Goal: Check status: Check status

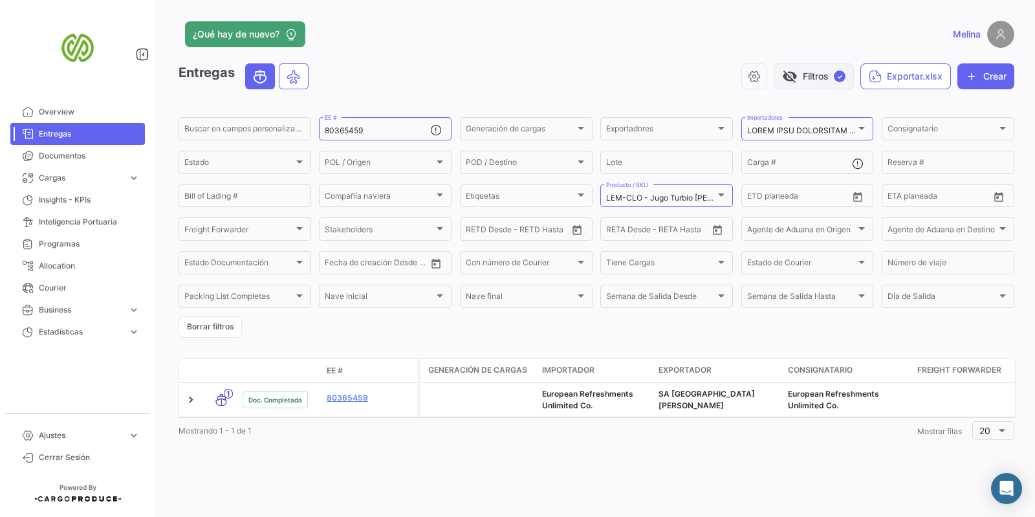
click at [825, 79] on button "visibility_off Filtros ✓" at bounding box center [814, 76] width 80 height 26
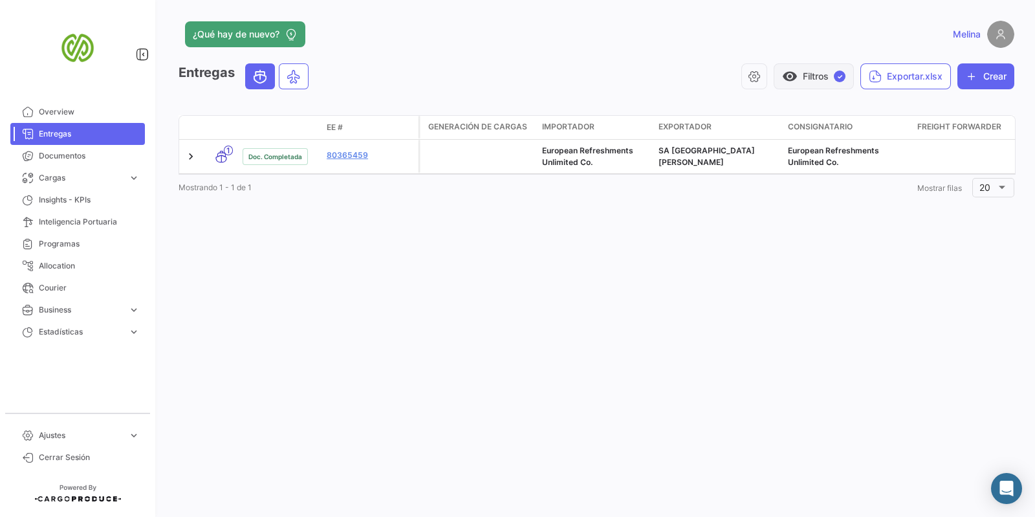
click at [825, 72] on button "visibility Filtros ✓" at bounding box center [814, 76] width 80 height 26
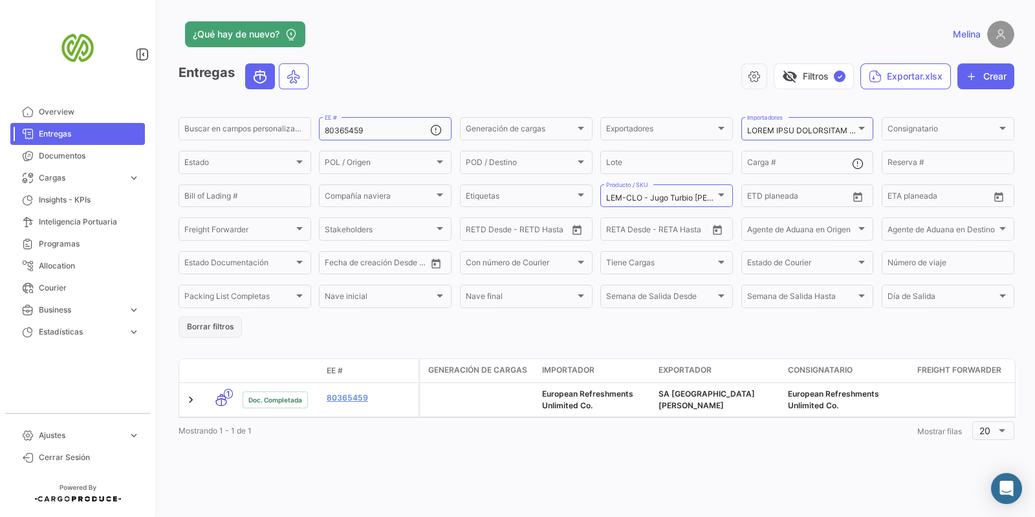
click at [214, 330] on button "Borrar filtros" at bounding box center [210, 326] width 63 height 21
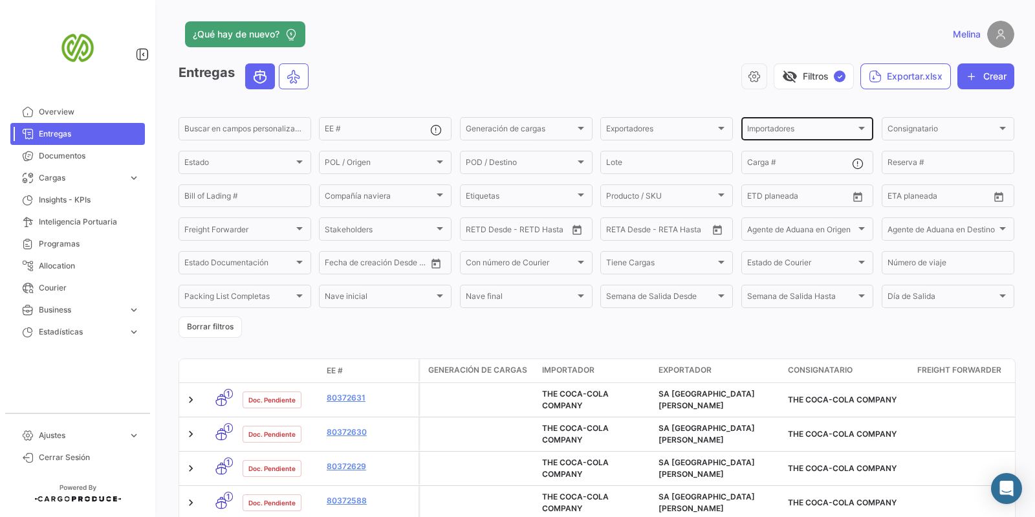
click at [834, 125] on div "Importadores Importadores" at bounding box center [807, 127] width 121 height 25
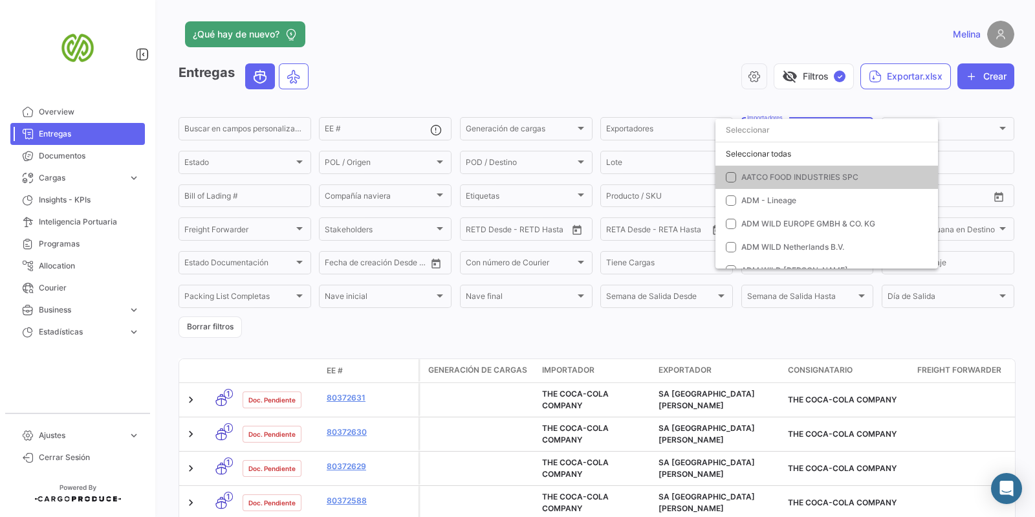
click at [674, 121] on div at bounding box center [517, 258] width 1035 height 517
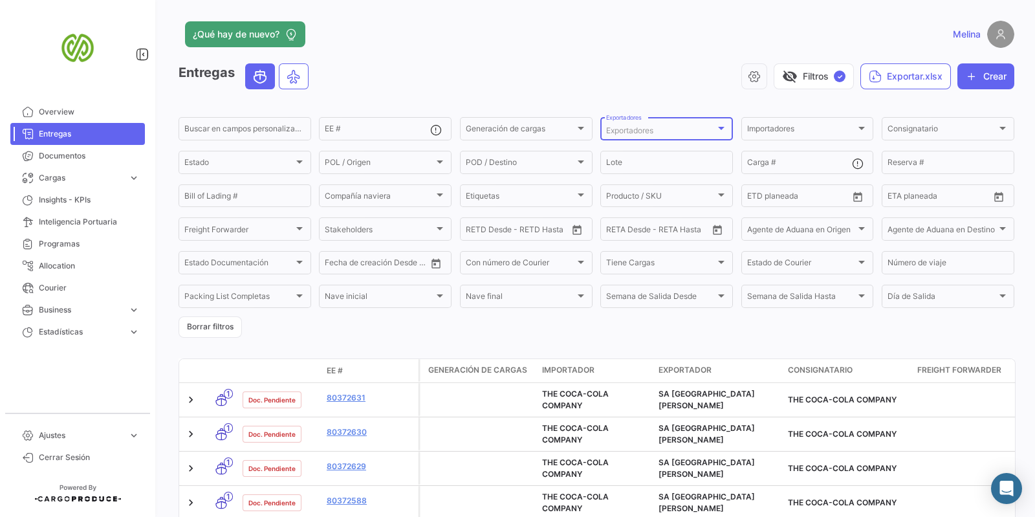
click at [695, 131] on div "Exportadores" at bounding box center [660, 130] width 109 height 9
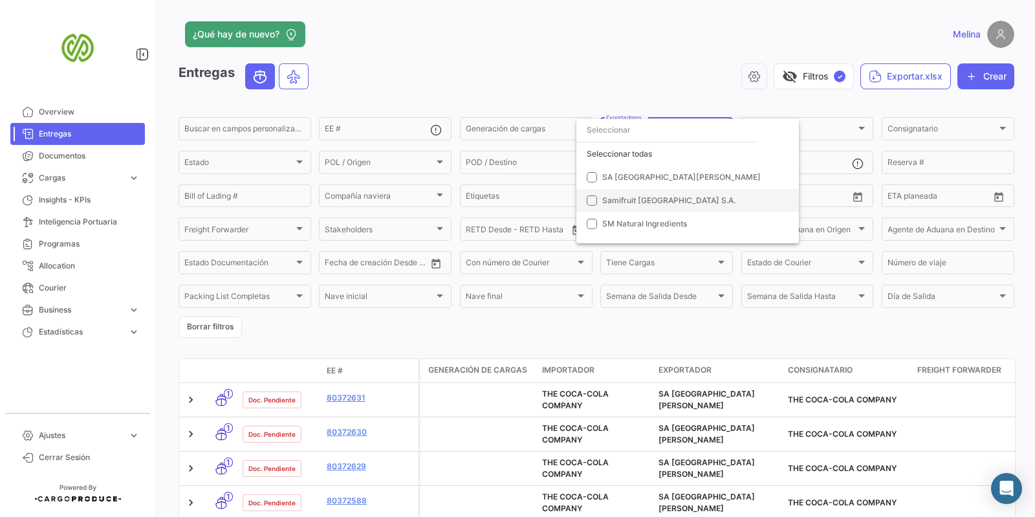
click at [594, 199] on mat-pseudo-checkbox at bounding box center [592, 200] width 10 height 10
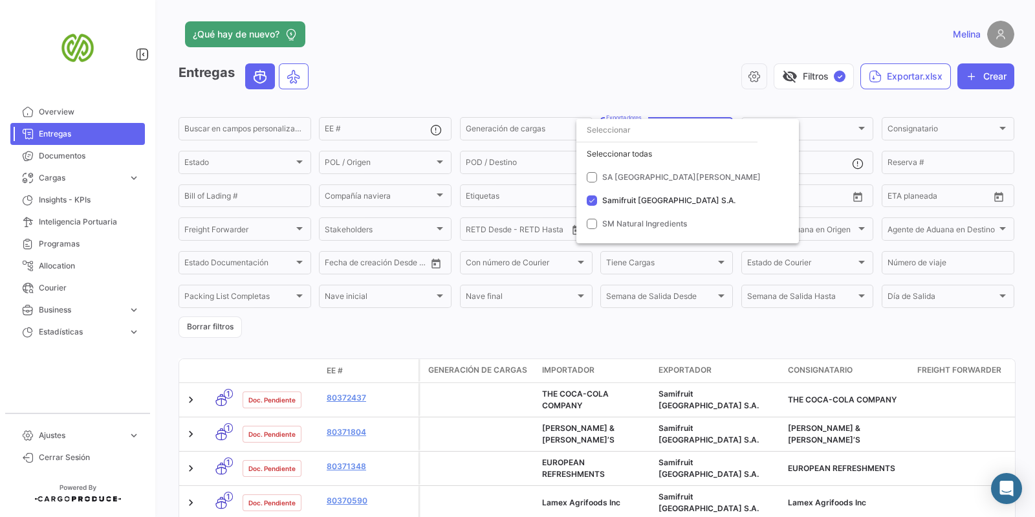
click at [345, 429] on div at bounding box center [517, 258] width 1035 height 517
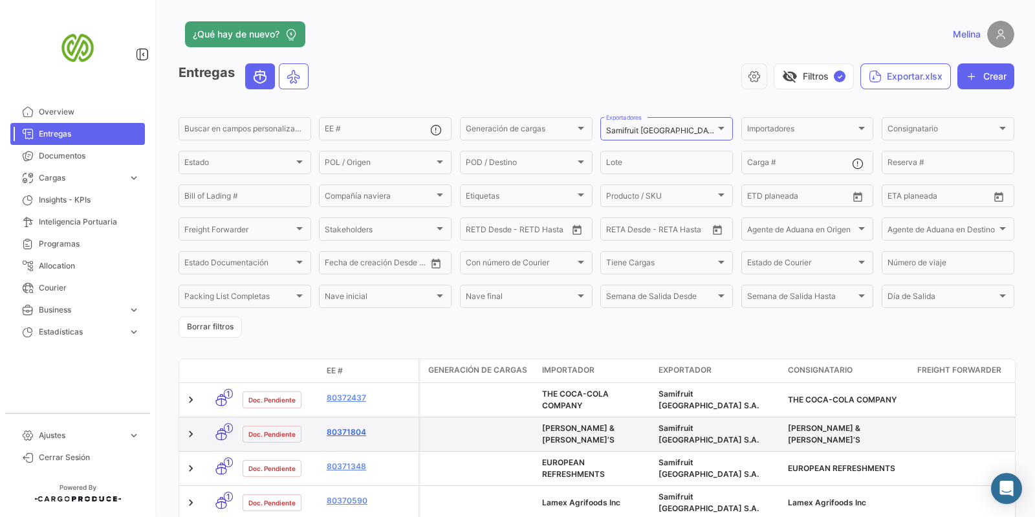
click at [342, 431] on link "80371804" at bounding box center [370, 432] width 87 height 12
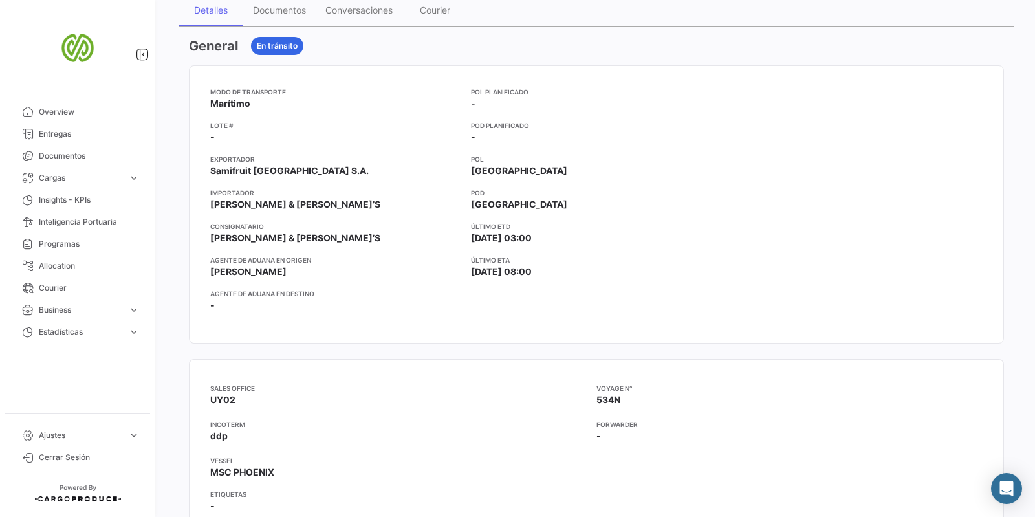
scroll to position [157, 0]
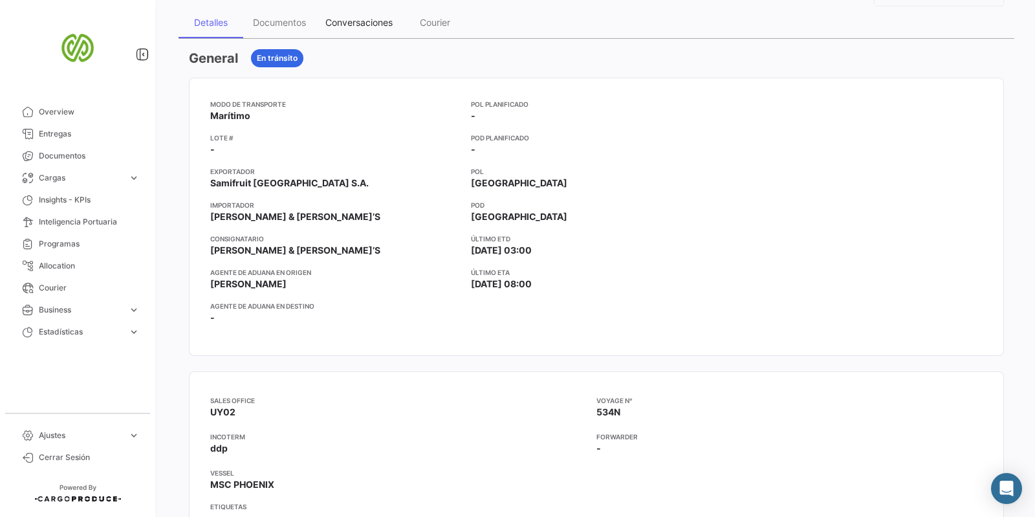
click at [346, 25] on div "Conversaciones" at bounding box center [358, 22] width 67 height 11
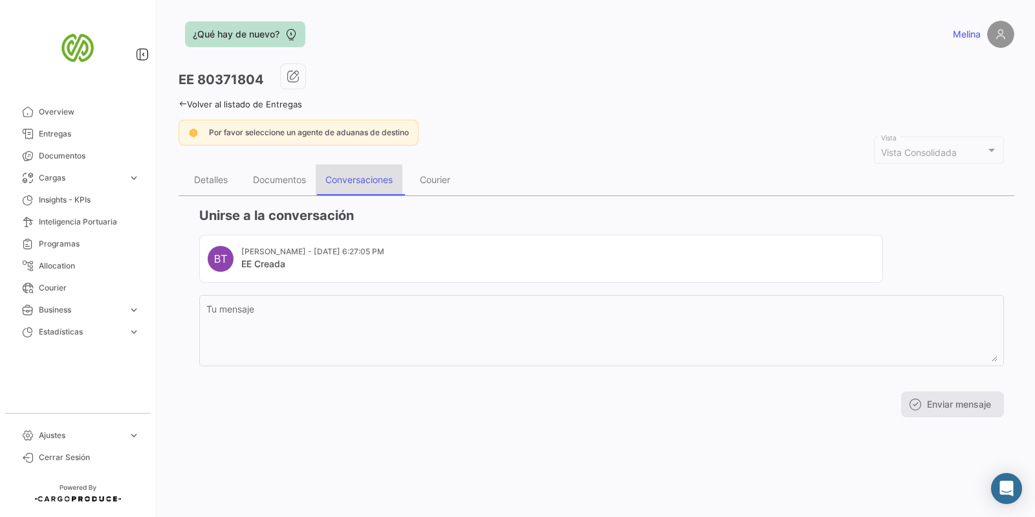
scroll to position [0, 0]
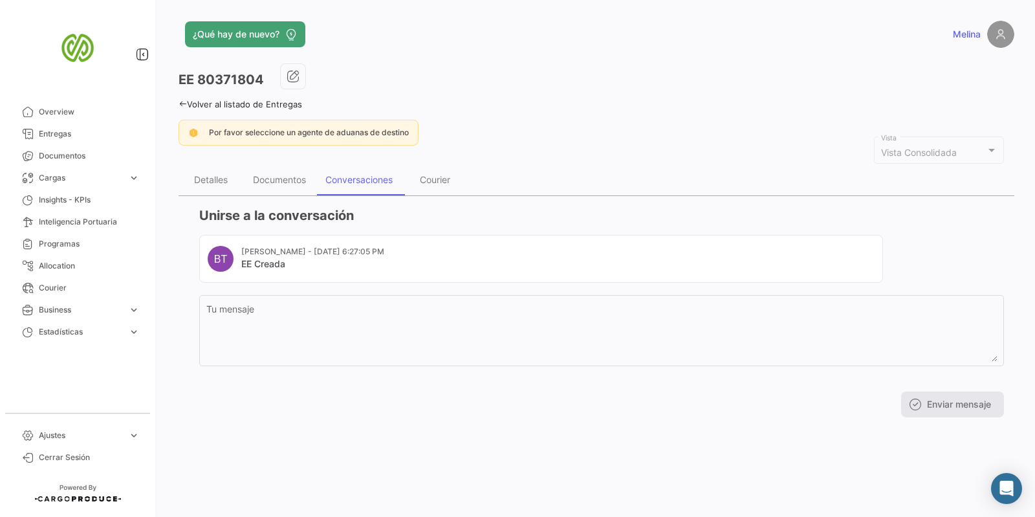
drag, startPoint x: 281, startPoint y: 156, endPoint x: 281, endPoint y: 175, distance: 18.8
click at [281, 158] on div "EE 80371804 Volver al listado de Entregas Por favor seleccione un agente de adu…" at bounding box center [597, 245] width 836 height 364
click at [279, 178] on div "Documentos" at bounding box center [279, 179] width 53 height 11
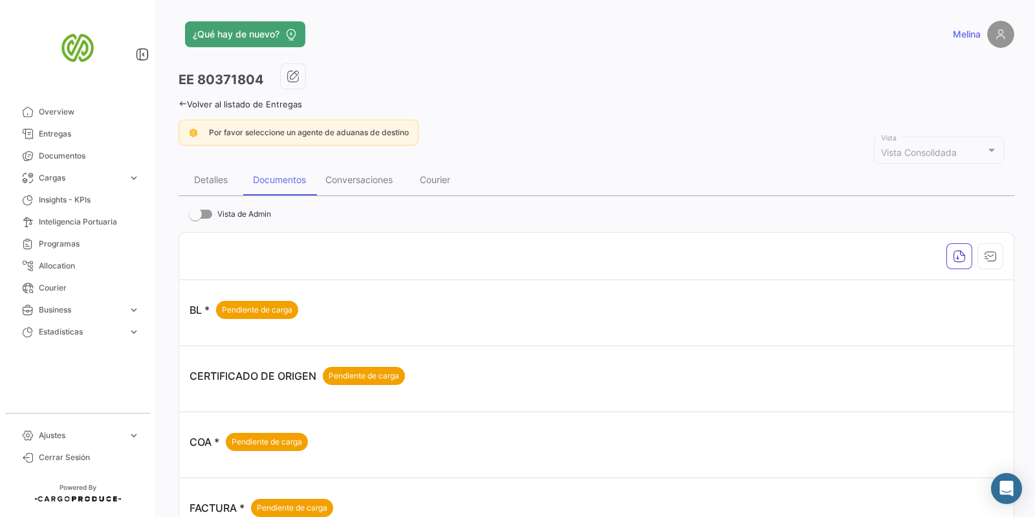
click at [179, 107] on icon at bounding box center [183, 104] width 8 height 8
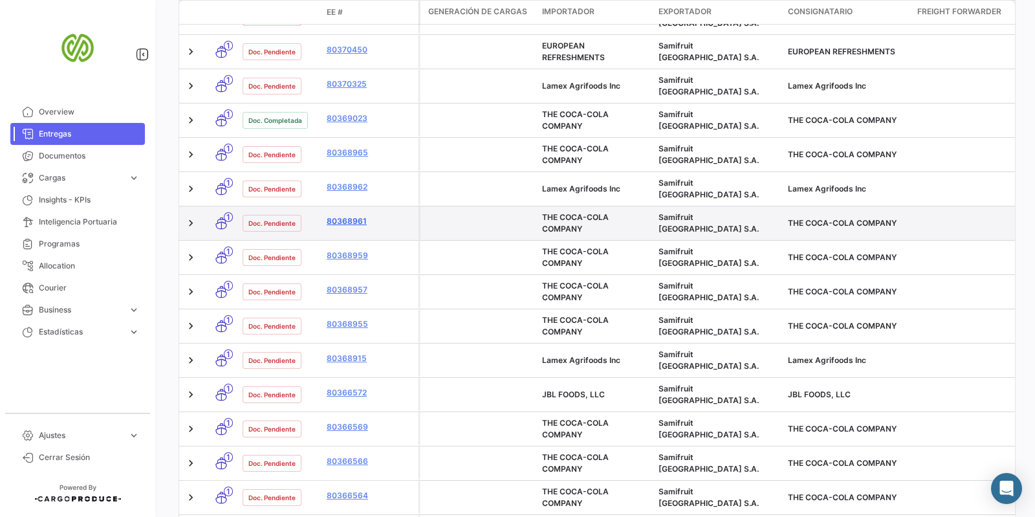
scroll to position [587, 0]
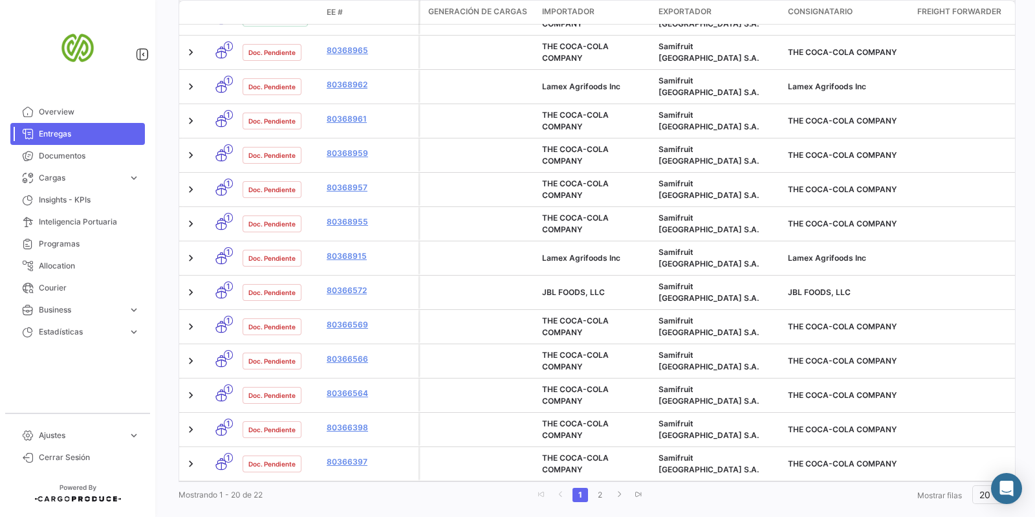
click at [416, 483] on div "Mostrando 1 - 20 de 22 1 2 Mostrar [PERSON_NAME] 20" at bounding box center [597, 494] width 836 height 23
click at [595, 488] on link "2" at bounding box center [600, 495] width 16 height 14
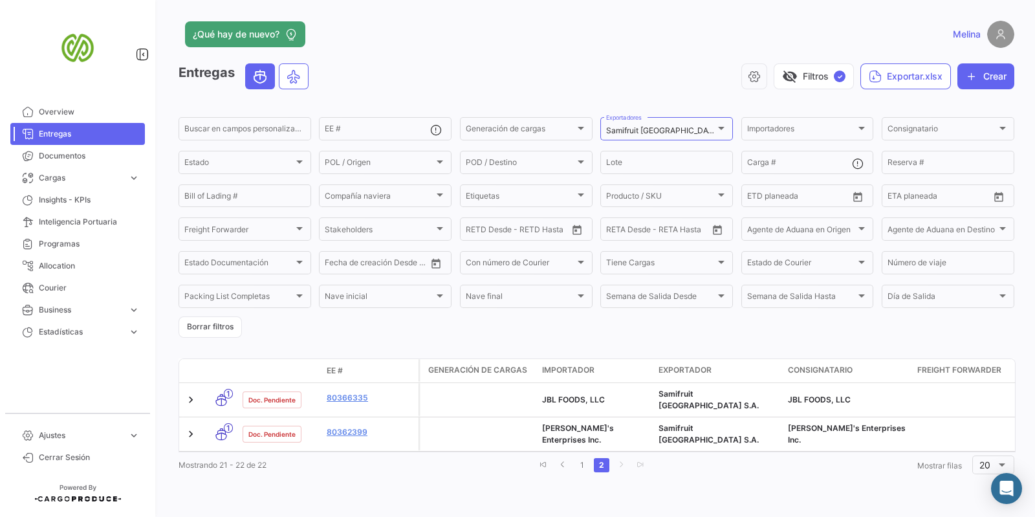
scroll to position [0, 0]
click at [611, 472] on li at bounding box center [620, 465] width 19 height 22
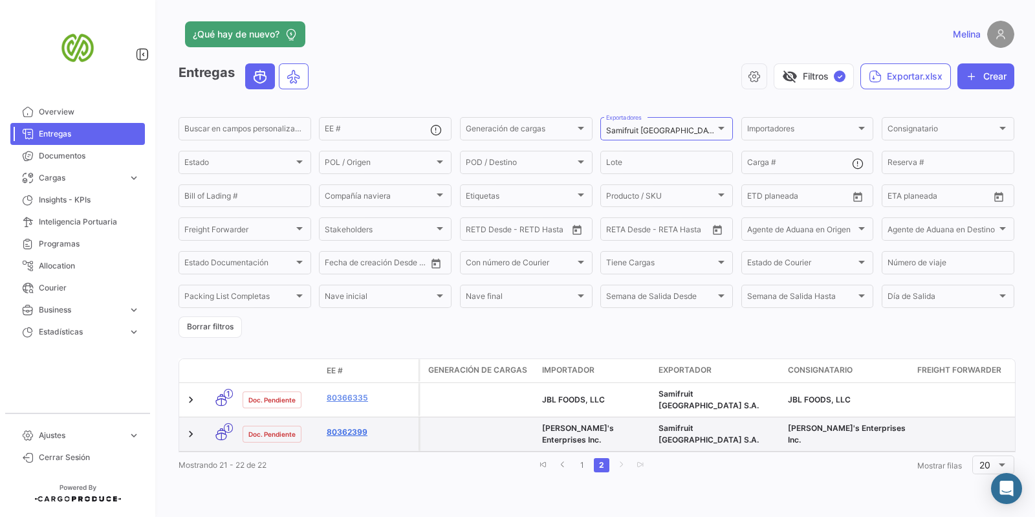
click at [356, 426] on link "80362399" at bounding box center [370, 432] width 87 height 12
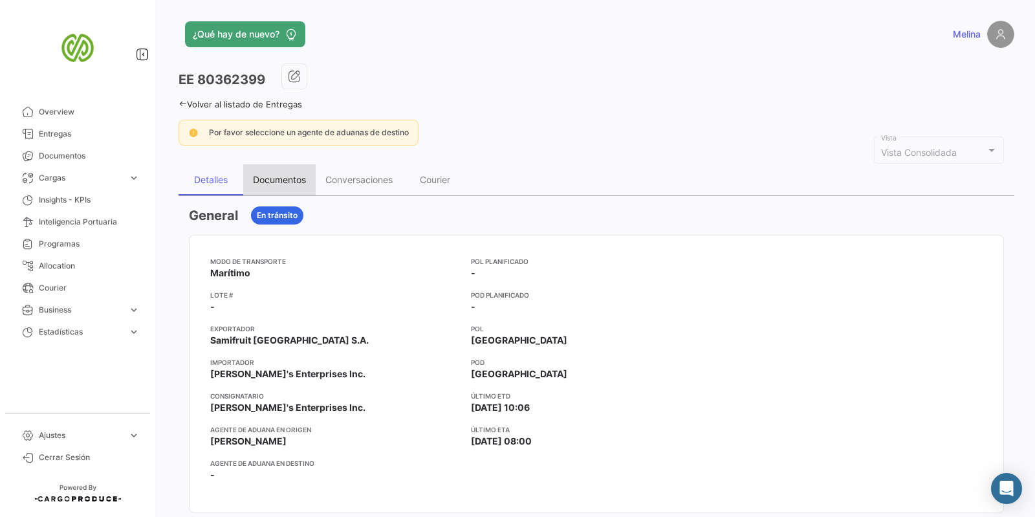
click at [287, 182] on div "Documentos" at bounding box center [279, 179] width 53 height 11
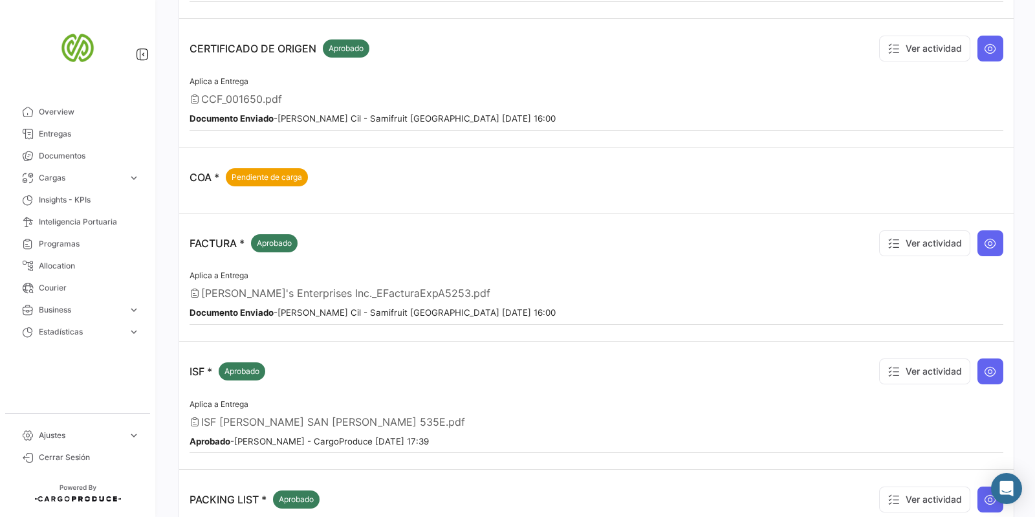
scroll to position [404, 0]
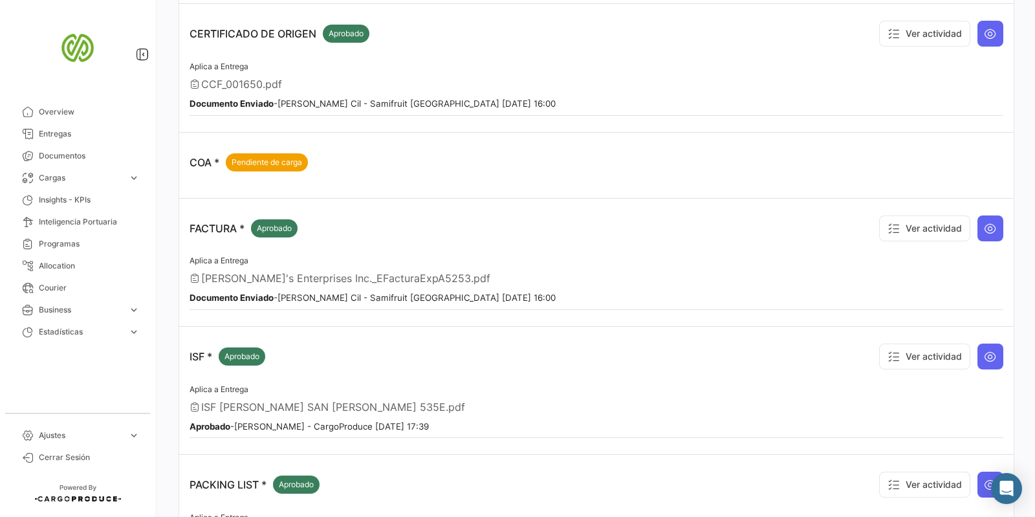
drag, startPoint x: 647, startPoint y: 298, endPoint x: 748, endPoint y: 277, distance: 102.9
click at [739, 279] on div "Aplica a Entrega [PERSON_NAME]'s Enterprises Inc._EFacturaExpA5253.pdf Document…" at bounding box center [597, 281] width 814 height 57
click at [920, 228] on button "Ver actividad" at bounding box center [924, 228] width 91 height 26
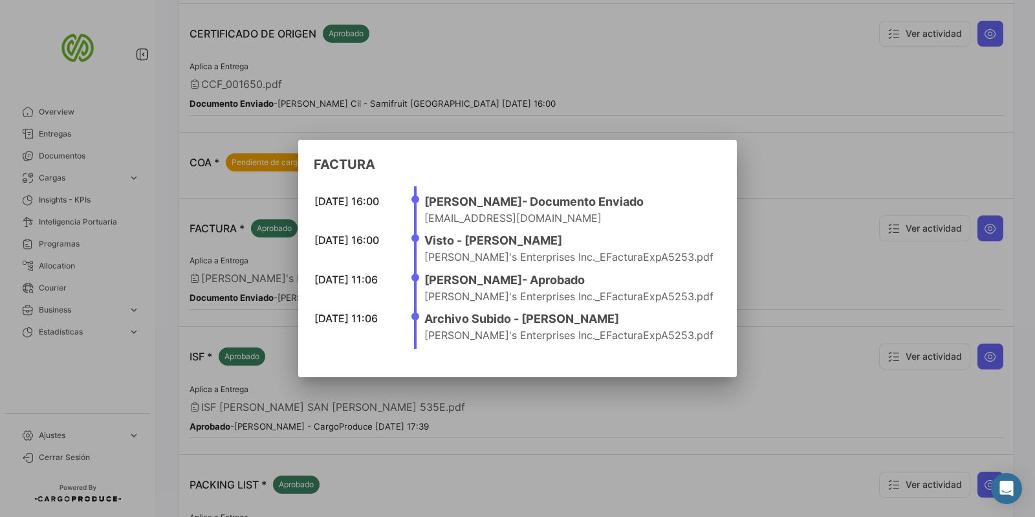
drag, startPoint x: 672, startPoint y: 338, endPoint x: 700, endPoint y: 342, distance: 28.7
click at [700, 342] on ul "[DATE] 16:00 [PERSON_NAME] Cil - Documento Enviado [EMAIL_ADDRESS][DOMAIN_NAME]…" at bounding box center [567, 267] width 307 height 163
click at [665, 339] on li "[DATE] 11:06 Archivo Subido - [PERSON_NAME]'s Enterprises Inc._EFacturaExpA5253…" at bounding box center [568, 326] width 289 height 32
click at [679, 153] on mat-dialog-container "FACTURA [DATE] 16:00 [PERSON_NAME] Cil - Documento Enviado [EMAIL_ADDRESS][DOMA…" at bounding box center [517, 259] width 439 height 238
click at [416, 399] on div at bounding box center [517, 258] width 1035 height 517
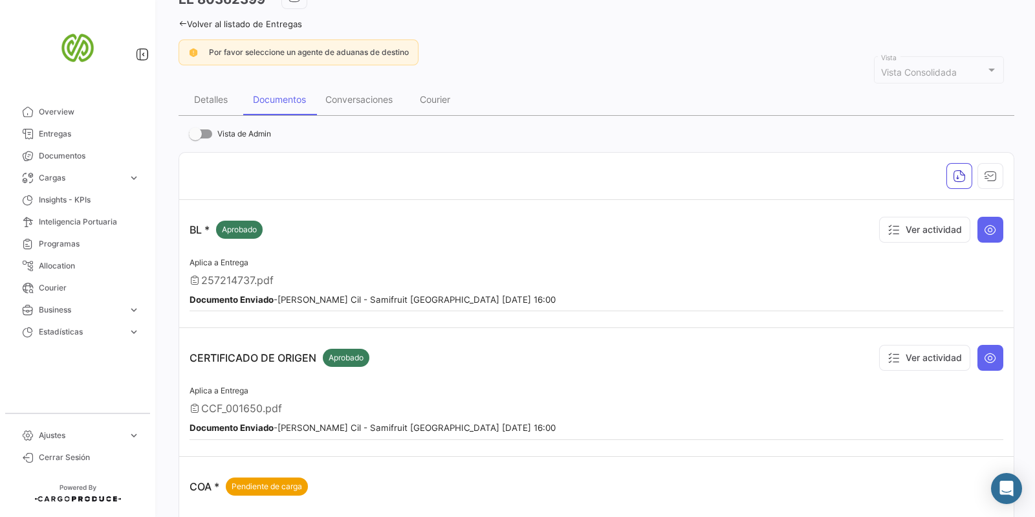
scroll to position [0, 0]
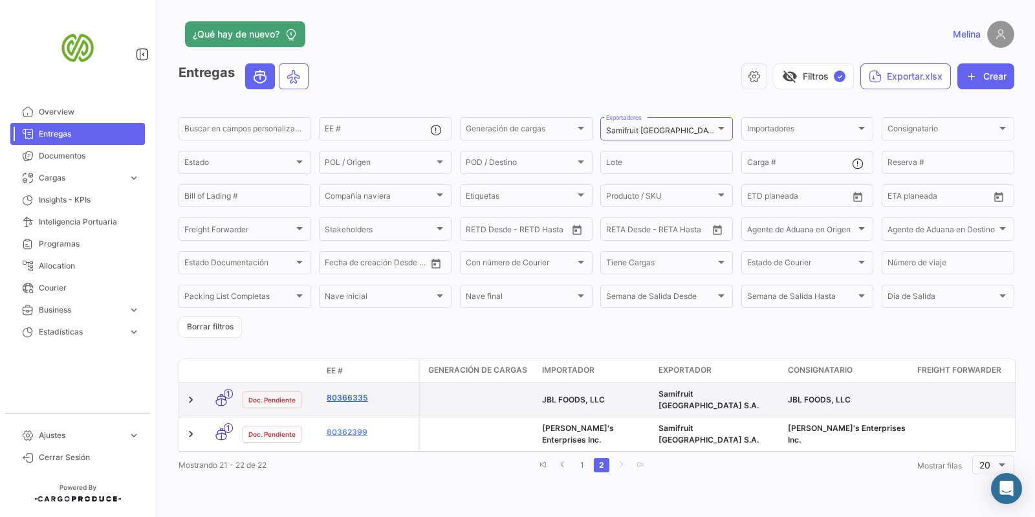
click at [340, 392] on link "80366335" at bounding box center [370, 398] width 87 height 12
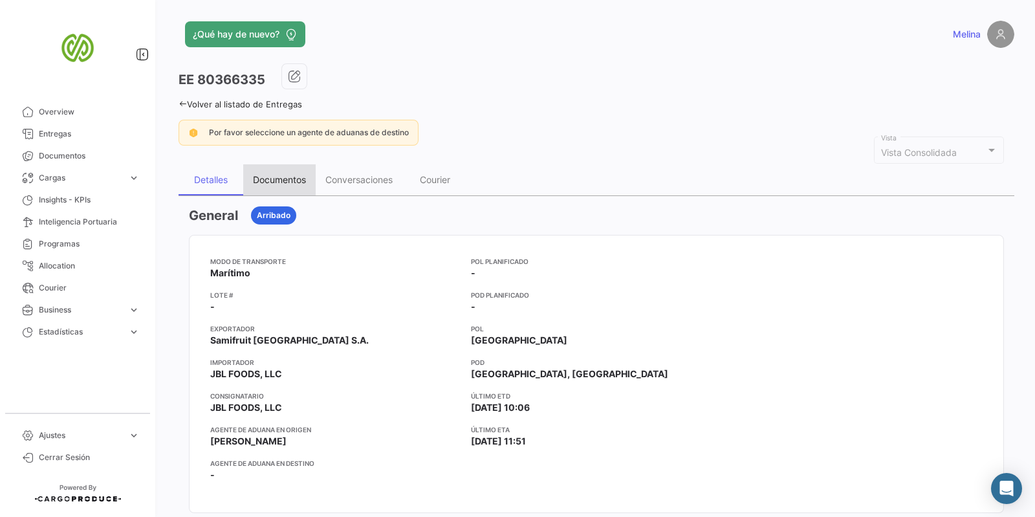
click at [303, 172] on div "Documentos" at bounding box center [279, 179] width 72 height 31
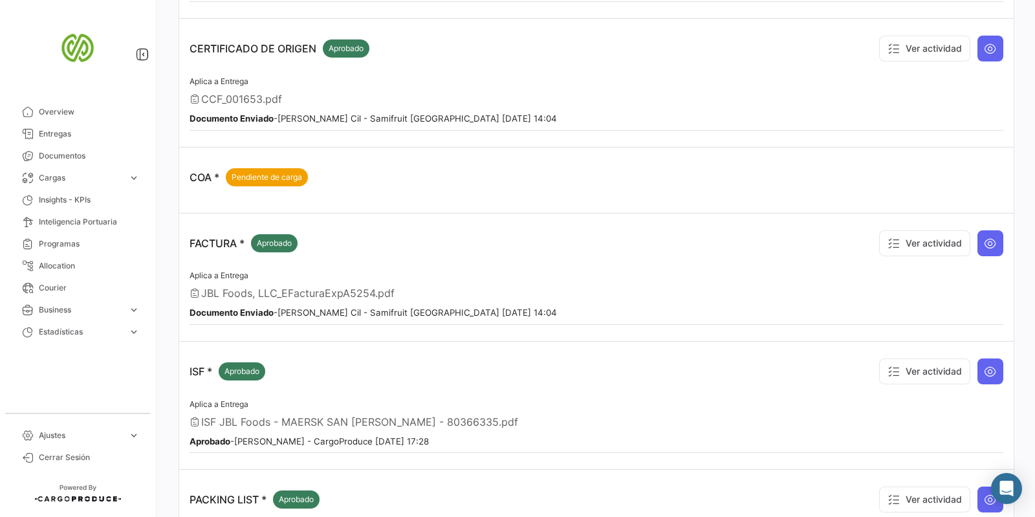
scroll to position [404, 0]
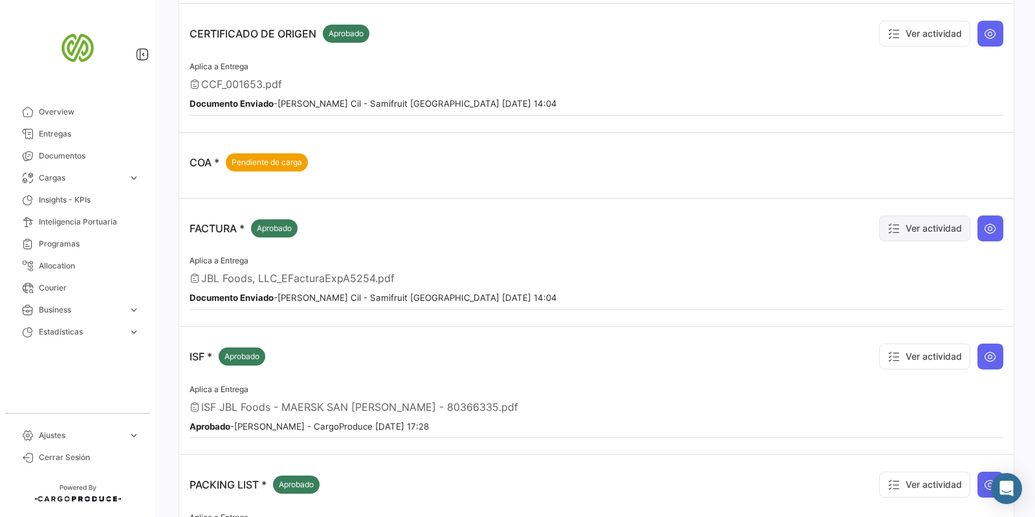
click at [914, 226] on button "Ver actividad" at bounding box center [924, 228] width 91 height 26
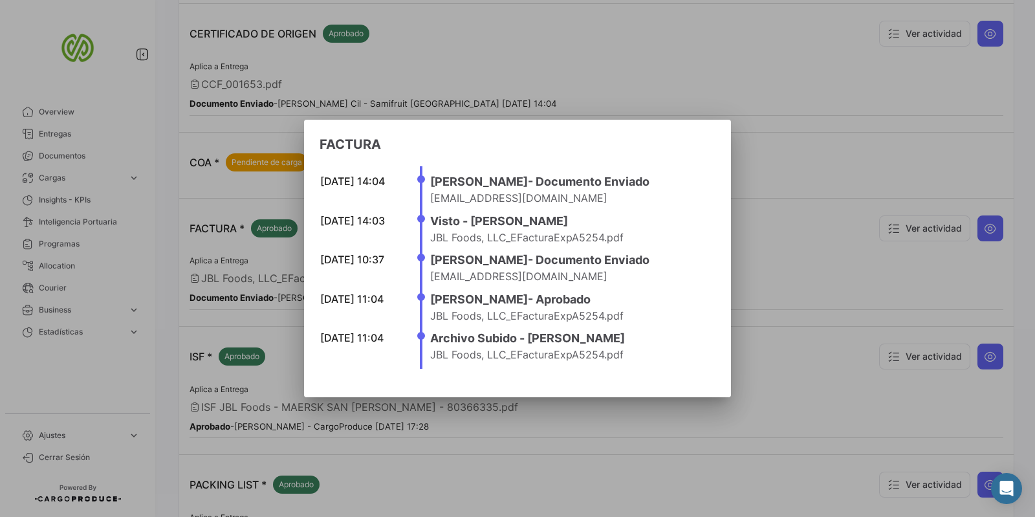
click at [541, 334] on h4 "Archivo Subido - [PERSON_NAME]" at bounding box center [568, 338] width 277 height 18
click at [794, 127] on div at bounding box center [517, 258] width 1035 height 517
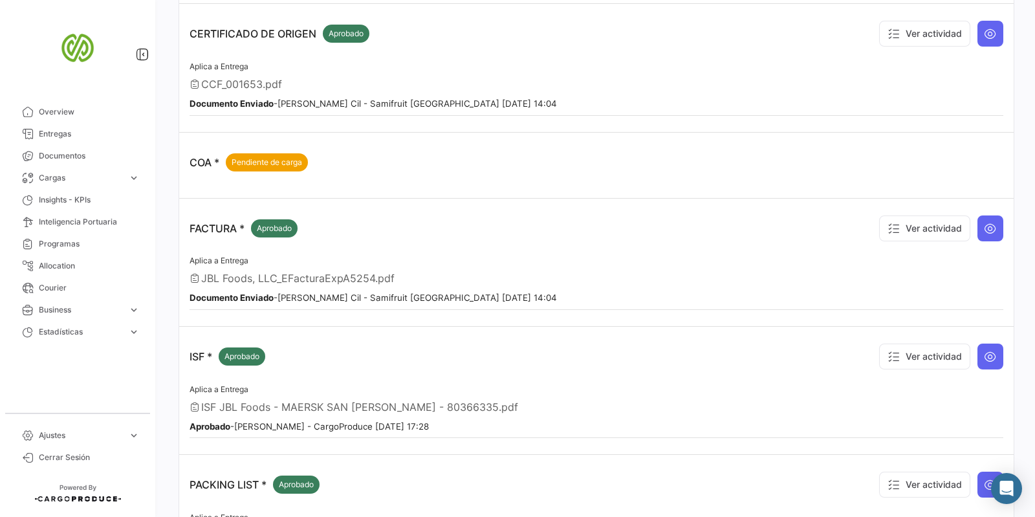
click at [320, 294] on small "Documento Enviado - [PERSON_NAME] - Samifruit [GEOGRAPHIC_DATA] [DATE] 14:04" at bounding box center [373, 297] width 367 height 10
click at [364, 273] on span "JBL Foods, LLC_EFacturaExpA5254.pdf" at bounding box center [297, 278] width 193 height 13
click at [597, 150] on div "COA * Pendiente de carga" at bounding box center [597, 162] width 814 height 39
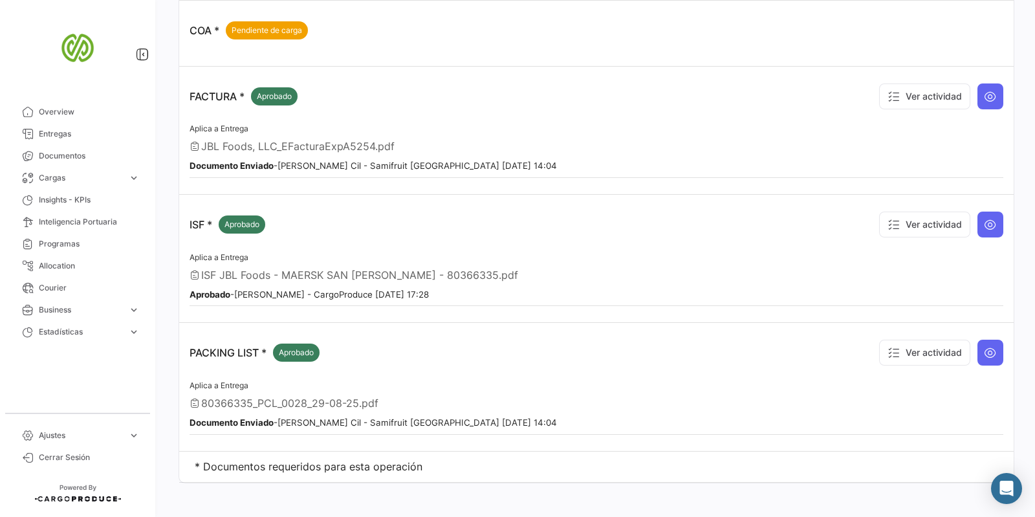
scroll to position [539, 0]
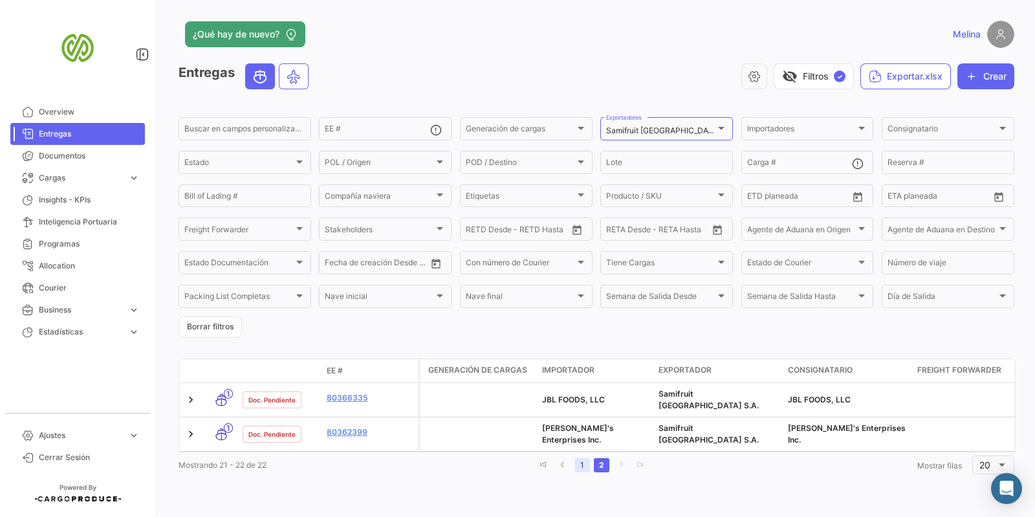
click at [579, 465] on link "1" at bounding box center [582, 465] width 16 height 14
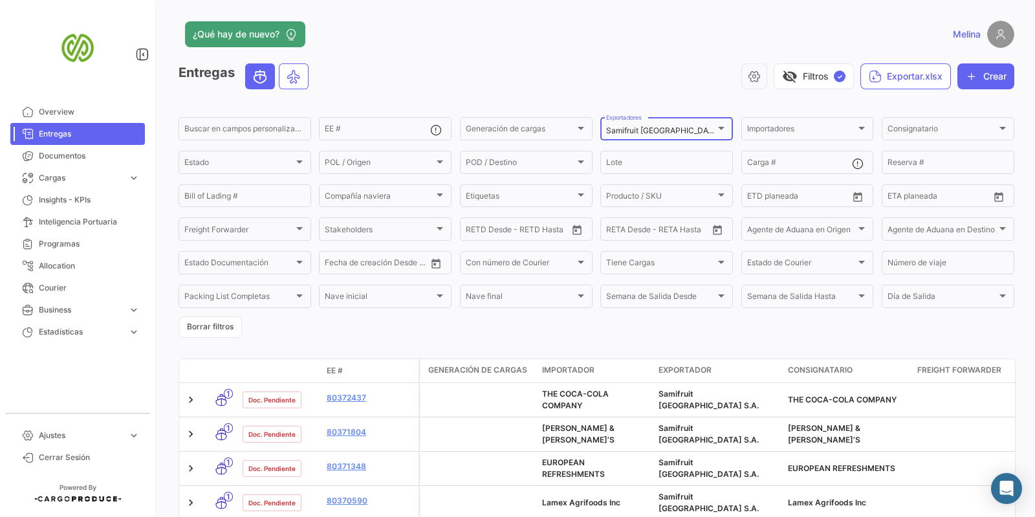
click at [707, 127] on div "Samifruit [GEOGRAPHIC_DATA] S.A." at bounding box center [660, 130] width 109 height 9
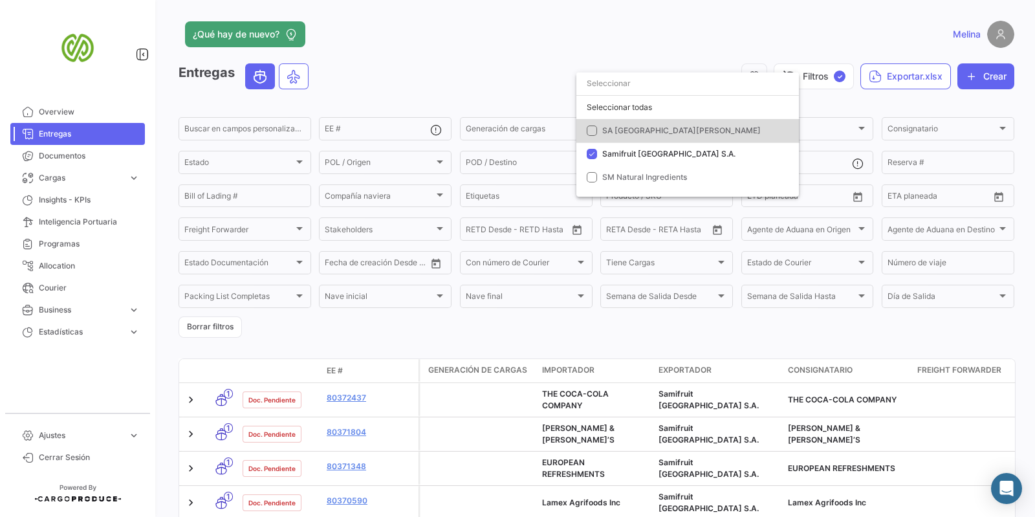
click at [656, 136] on mat-option "SA [GEOGRAPHIC_DATA][PERSON_NAME]" at bounding box center [687, 130] width 222 height 23
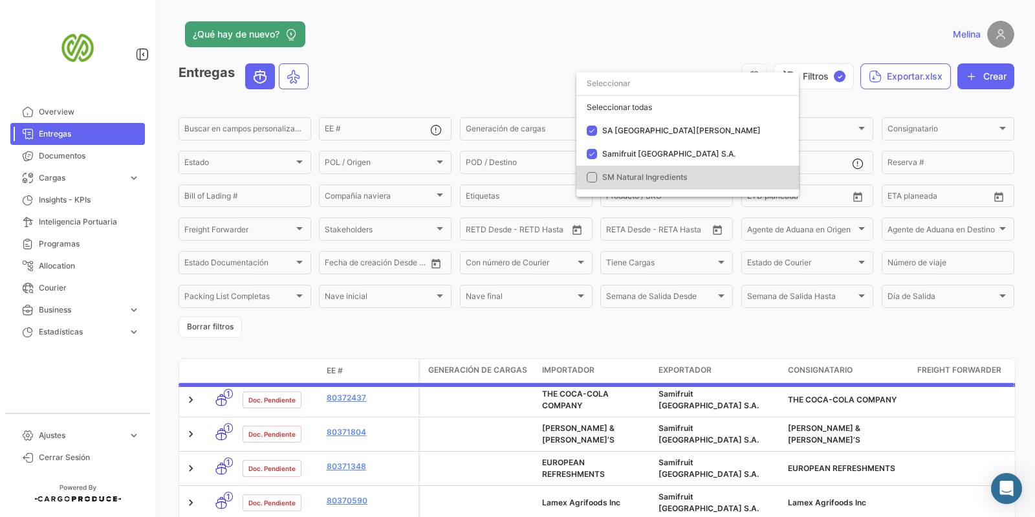
click at [649, 176] on span "SM Natural Ingredients" at bounding box center [644, 177] width 85 height 10
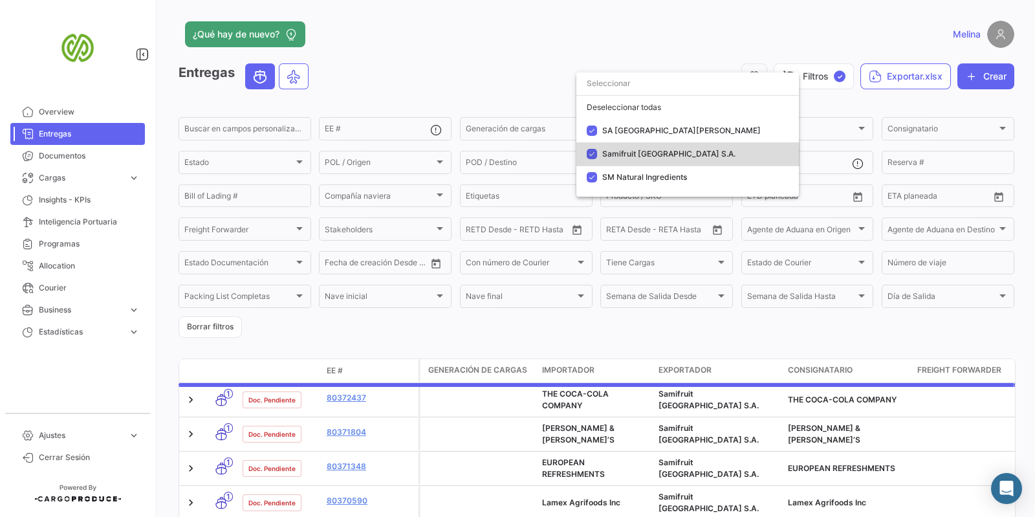
click at [652, 155] on span "Samifruit [GEOGRAPHIC_DATA] S.A." at bounding box center [668, 154] width 133 height 10
click at [637, 125] on span "SA [GEOGRAPHIC_DATA][PERSON_NAME]" at bounding box center [692, 131] width 181 height 12
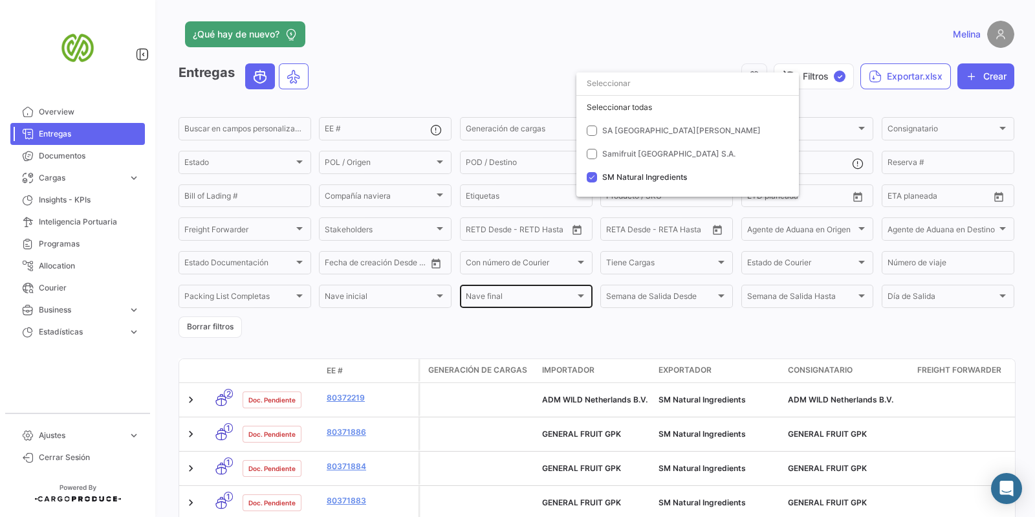
click at [528, 306] on div at bounding box center [517, 258] width 1035 height 517
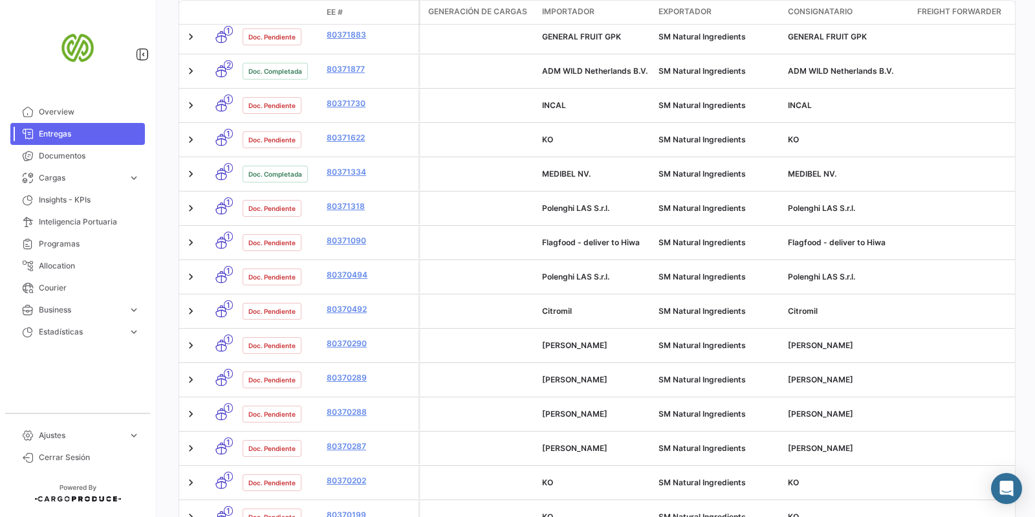
scroll to position [515, 0]
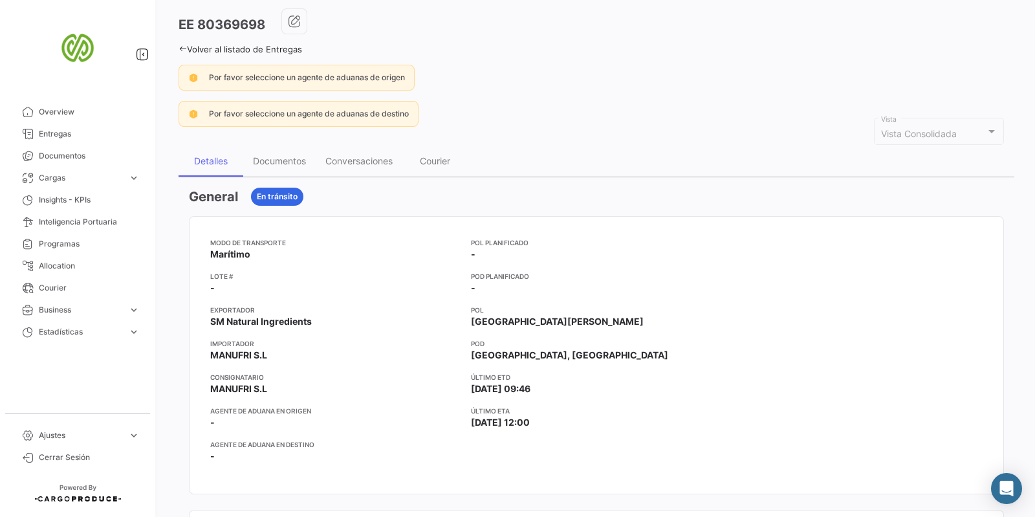
scroll to position [80, 0]
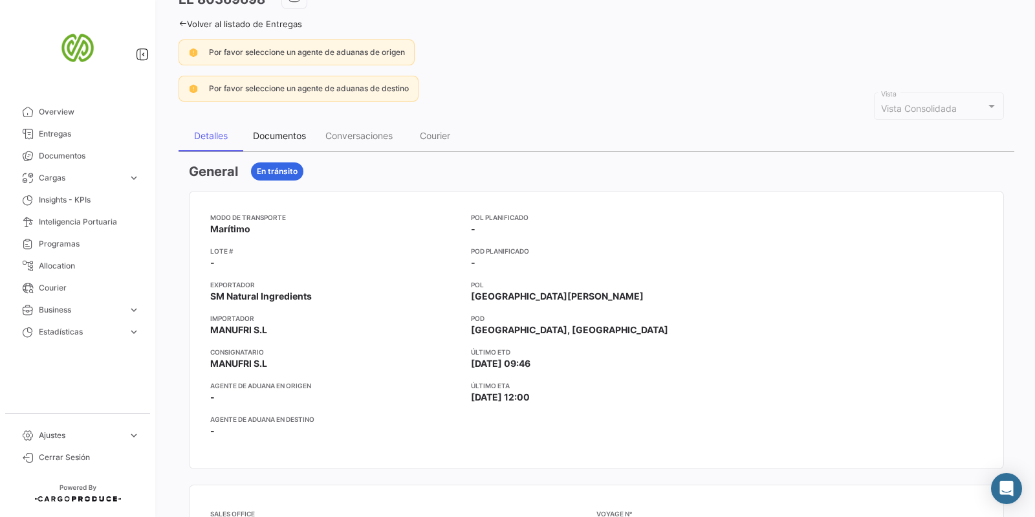
click at [278, 135] on div "Documentos" at bounding box center [279, 135] width 53 height 11
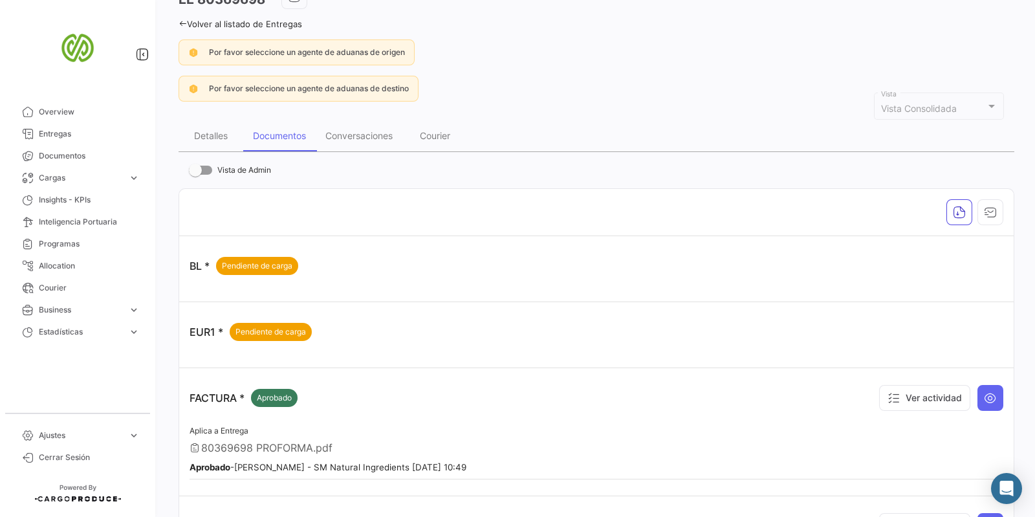
scroll to position [161, 0]
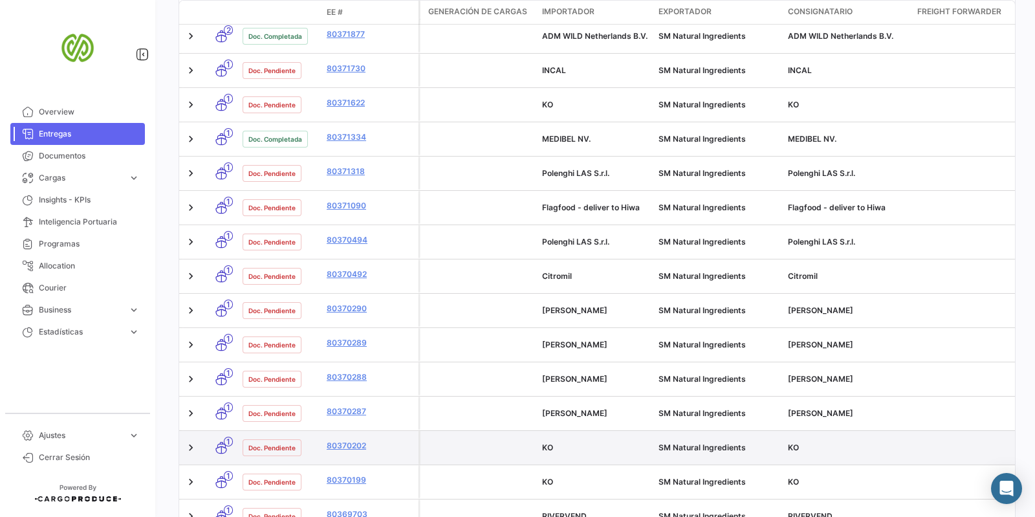
scroll to position [515, 0]
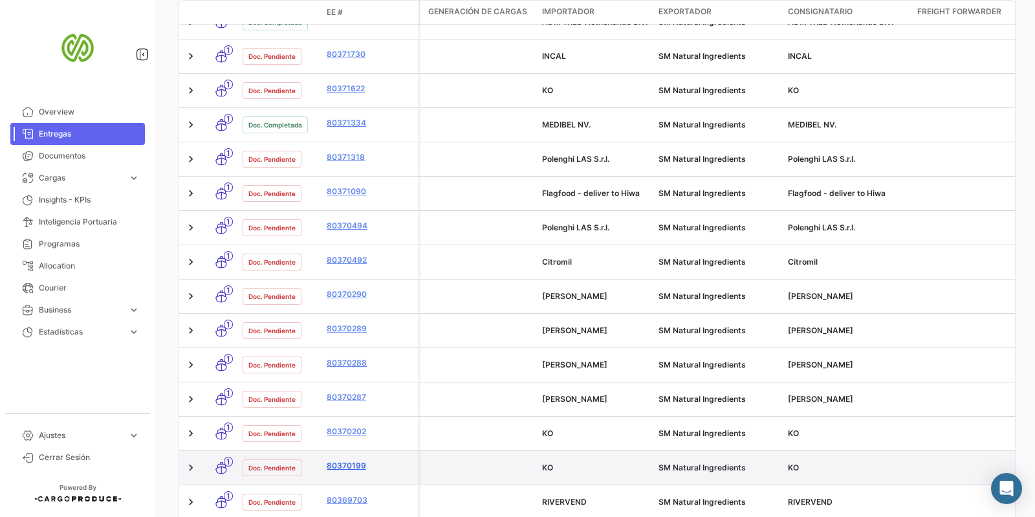
click at [337, 460] on link "80370199" at bounding box center [370, 466] width 87 height 12
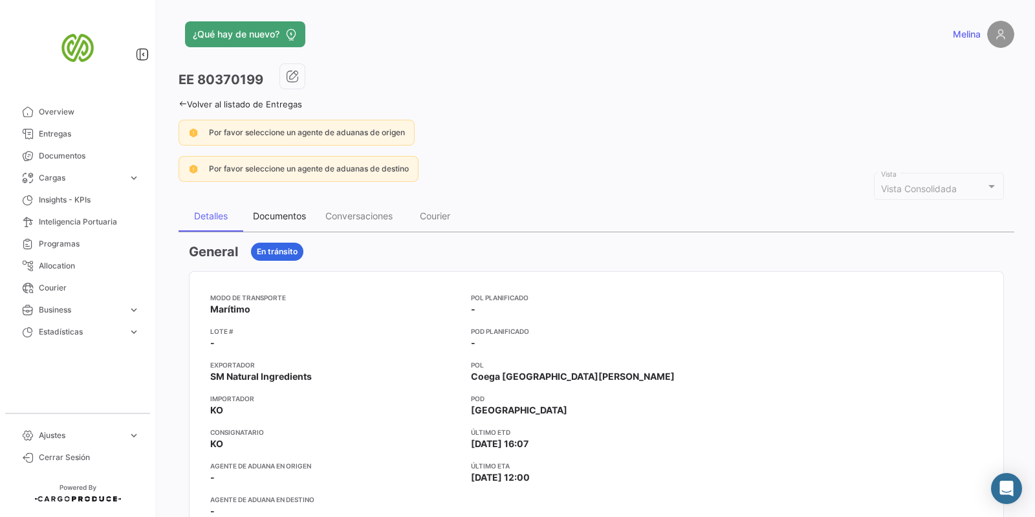
click at [304, 208] on div "Documentos" at bounding box center [279, 216] width 72 height 31
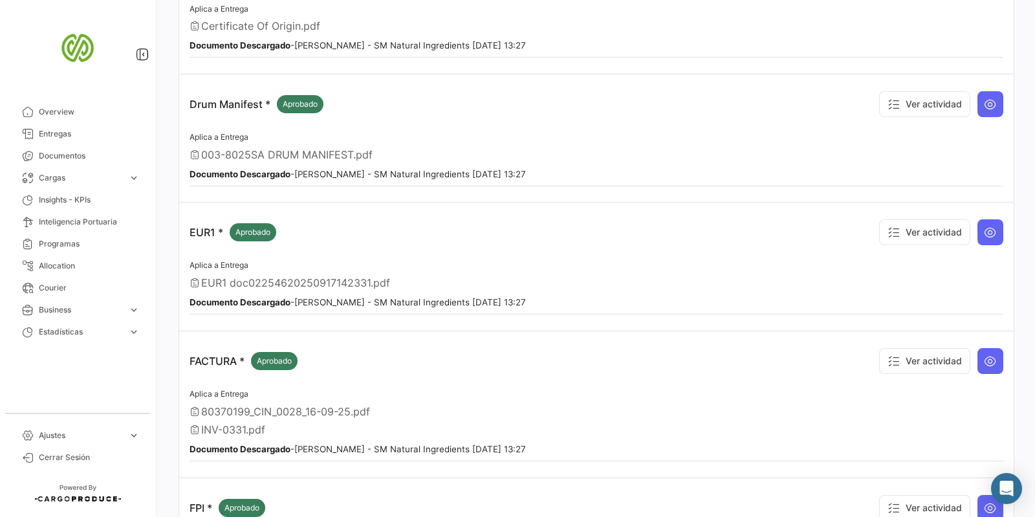
scroll to position [1050, 0]
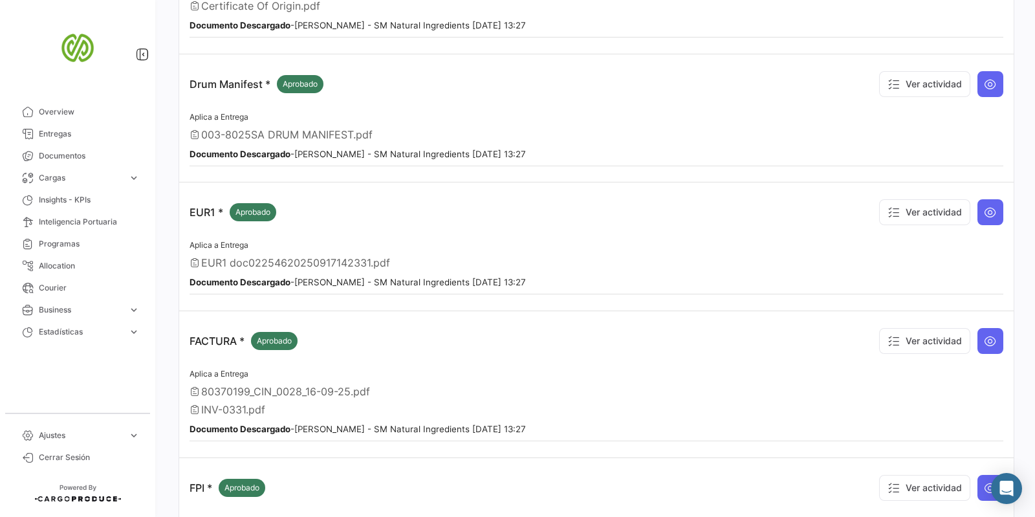
drag, startPoint x: 290, startPoint y: 385, endPoint x: 395, endPoint y: 388, distance: 104.2
click at [395, 388] on div "80370199_CIN_0028_16-09-25.pdf" at bounding box center [597, 391] width 814 height 13
click at [368, 395] on div "Aplica a Entrega 80370199_CIN_0028_16-09-25.pdf INV-0331.pdf Documento Descarga…" at bounding box center [597, 404] width 814 height 76
click at [935, 342] on button "Ver actividad" at bounding box center [924, 341] width 91 height 26
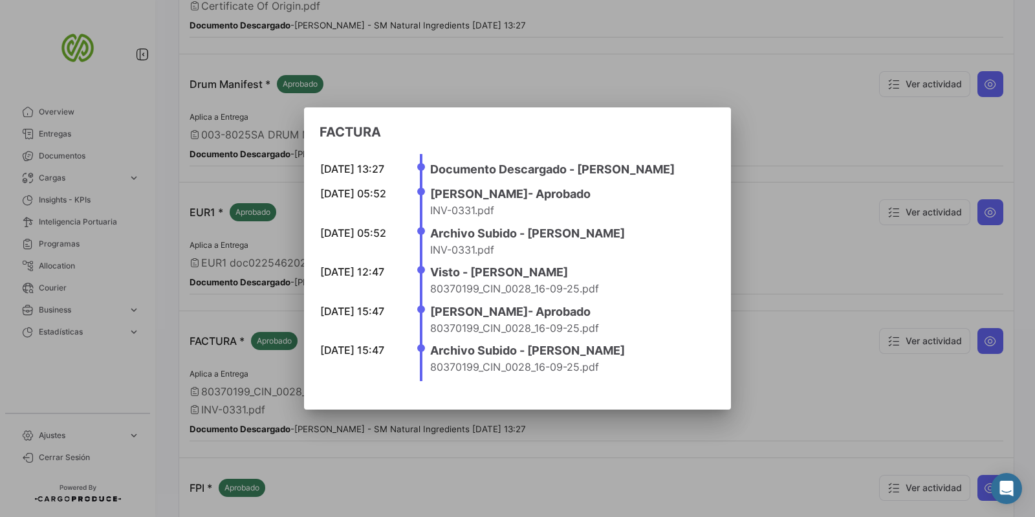
drag, startPoint x: 614, startPoint y: 369, endPoint x: 630, endPoint y: 289, distance: 81.7
click at [630, 289] on ul "[DATE] 13:27 Documento Descargado - [PERSON_NAME] [DATE] 05:52 [PERSON_NAME] - …" at bounding box center [568, 267] width 296 height 226
click at [666, 241] on h4 "Archivo Subido - [PERSON_NAME]" at bounding box center [568, 233] width 277 height 18
click at [473, 243] on span "INV-0331.pdf" at bounding box center [462, 249] width 64 height 13
drag, startPoint x: 558, startPoint y: 248, endPoint x: 627, endPoint y: 236, distance: 70.8
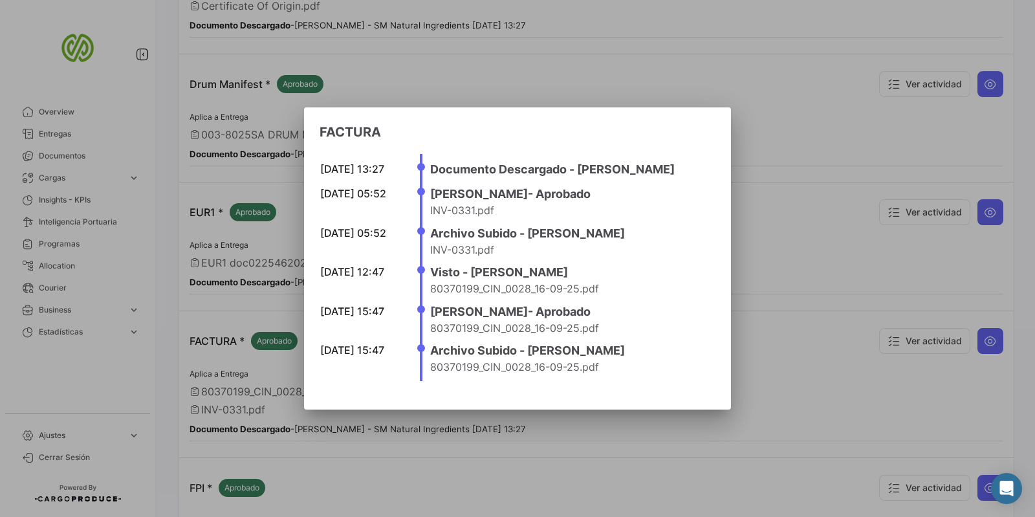
click at [421, 237] on ul "[DATE] 13:27 Documento Descargado - [PERSON_NAME] [DATE] 05:52 [PERSON_NAME] - …" at bounding box center [568, 267] width 296 height 226
click at [614, 243] on li "[DATE] 05:52 Archivo Subido - [PERSON_NAME] INV-0331.pdf" at bounding box center [568, 243] width 277 height 39
click at [974, 153] on div at bounding box center [517, 258] width 1035 height 517
